Goal: Information Seeking & Learning: Learn about a topic

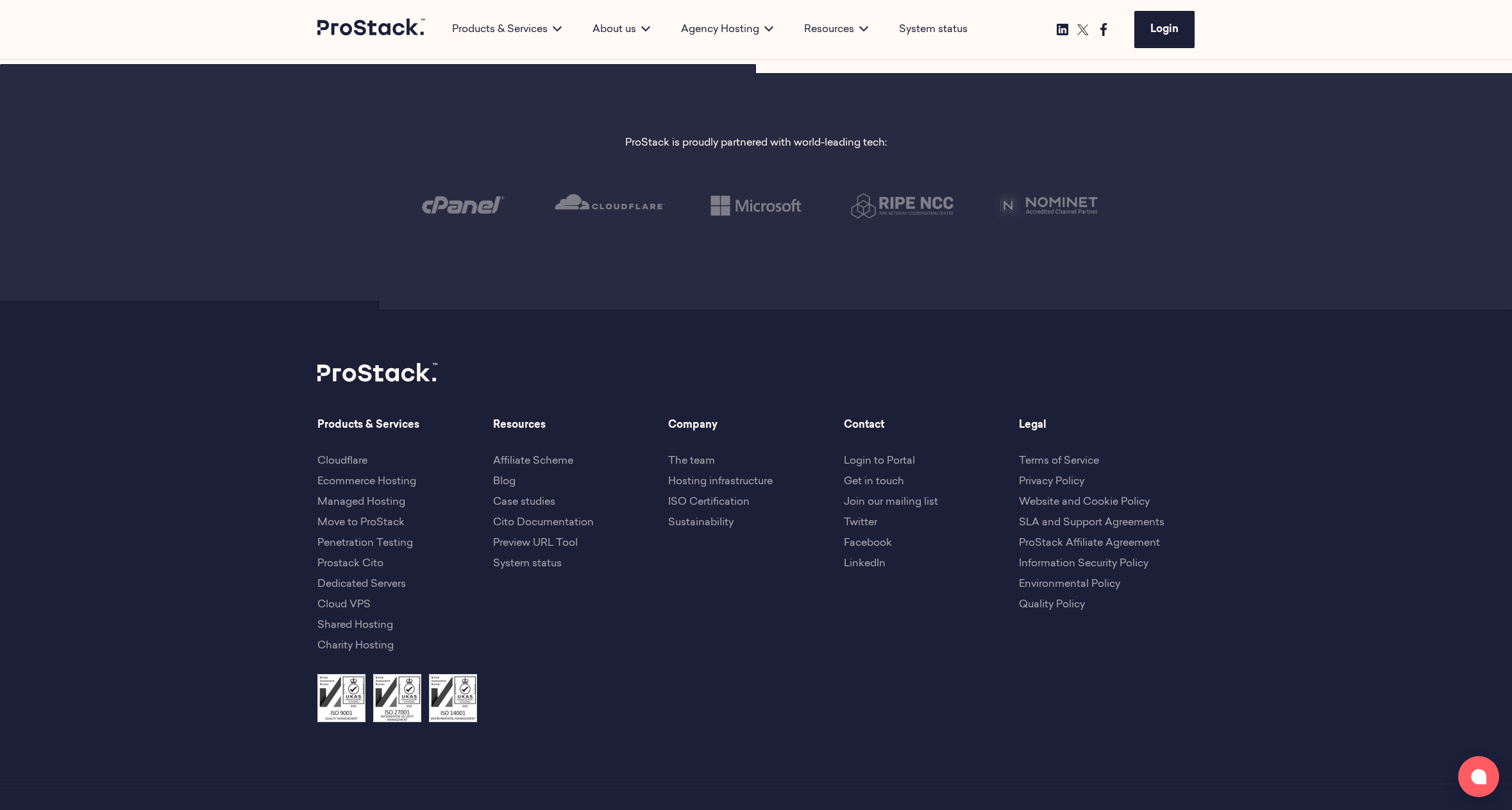
scroll to position [2800, 0]
click at [371, 563] on link "Prostack Cito" at bounding box center [350, 563] width 66 height 10
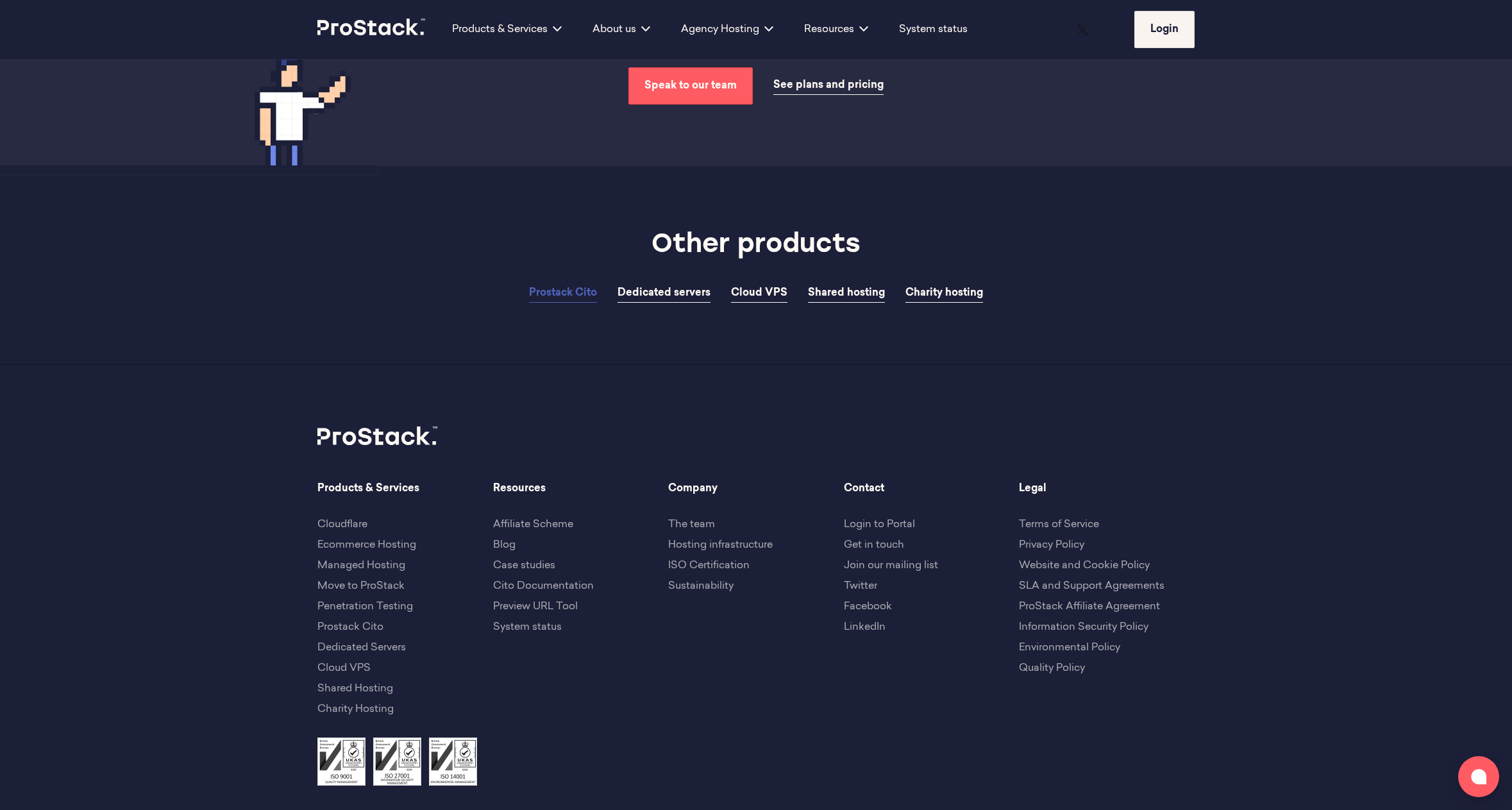
scroll to position [4112, 0]
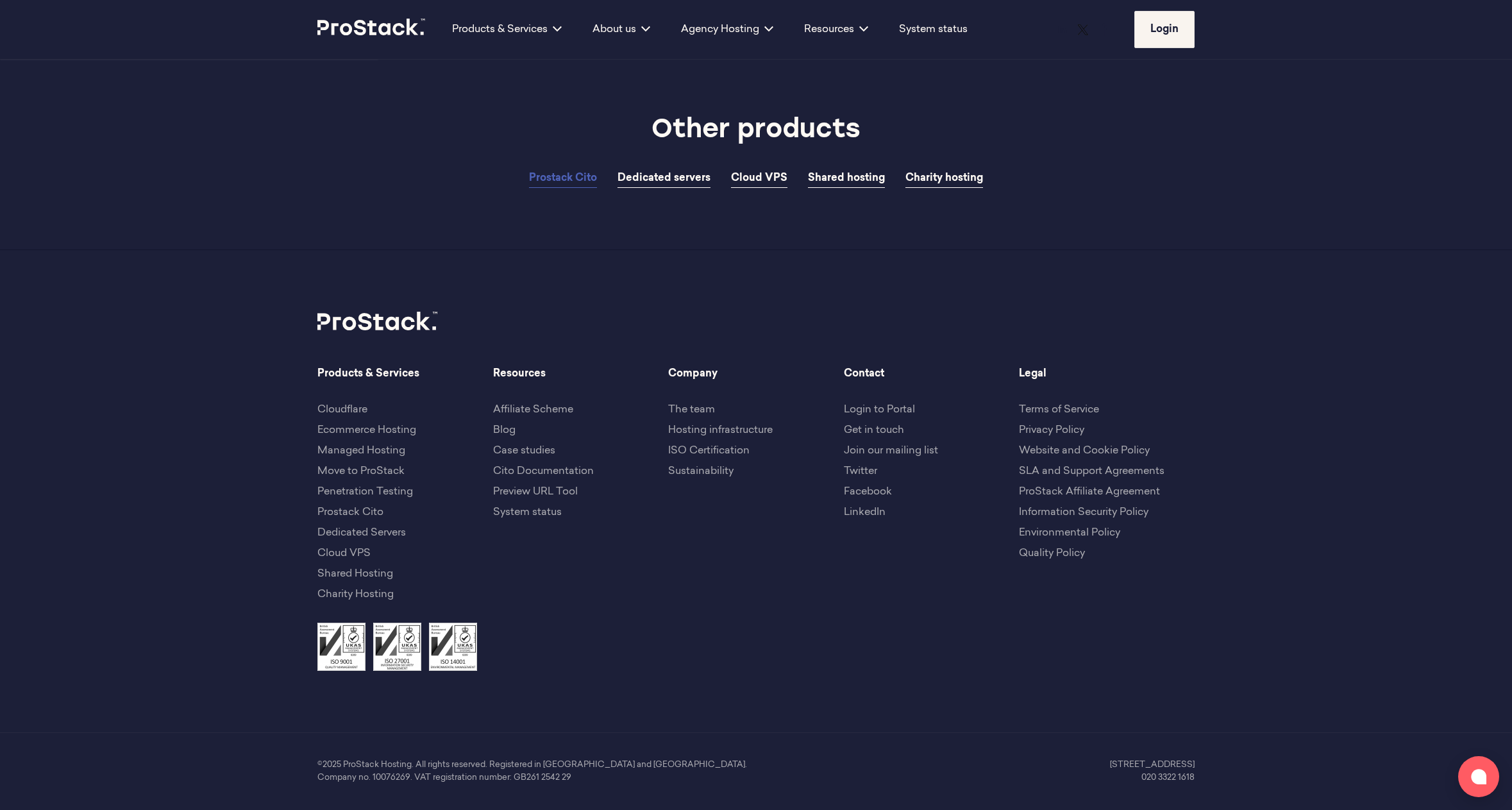
click at [572, 472] on link "Cito Documentation" at bounding box center [543, 471] width 101 height 10
